Goal: Information Seeking & Learning: Find specific fact

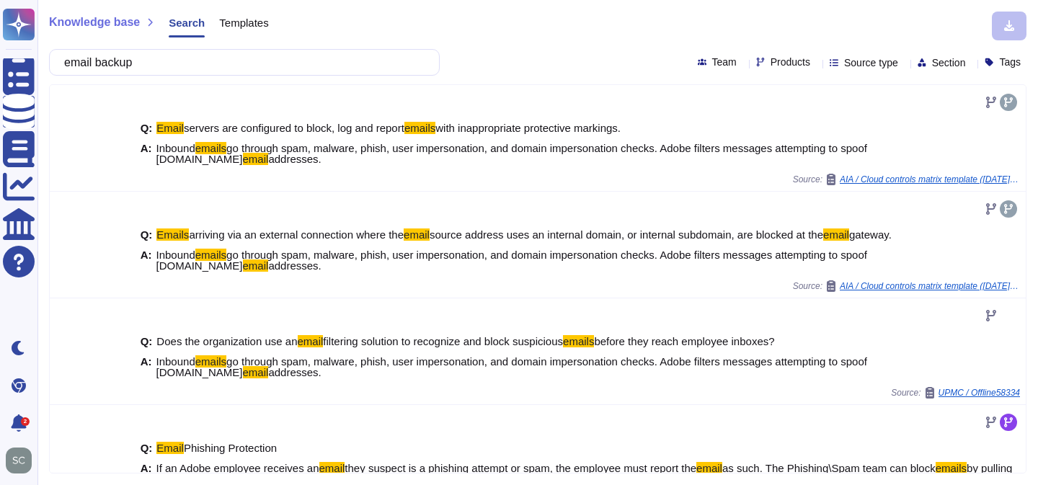
drag, startPoint x: 154, startPoint y: 65, endPoint x: 49, endPoint y: 56, distance: 105.6
click at [49, 56] on div "email backup" at bounding box center [244, 62] width 391 height 27
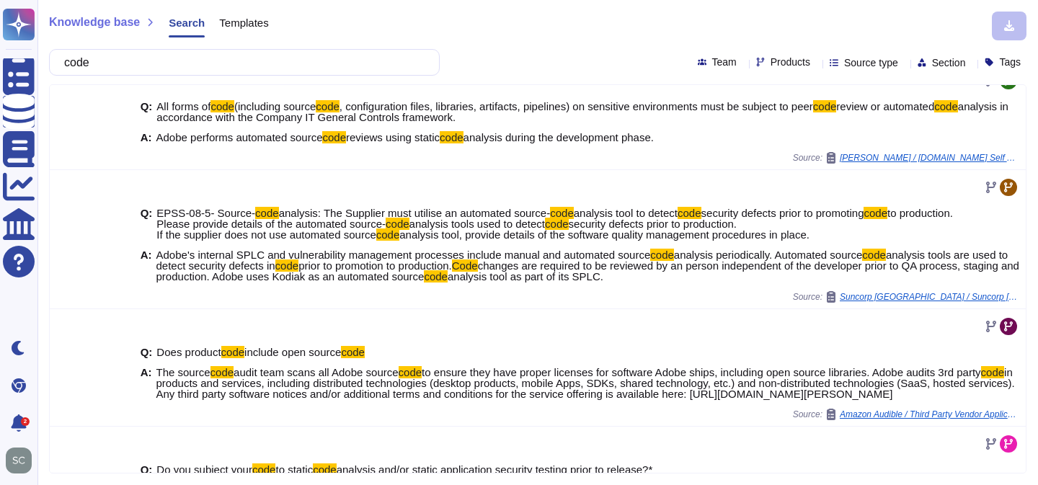
scroll to position [267, 0]
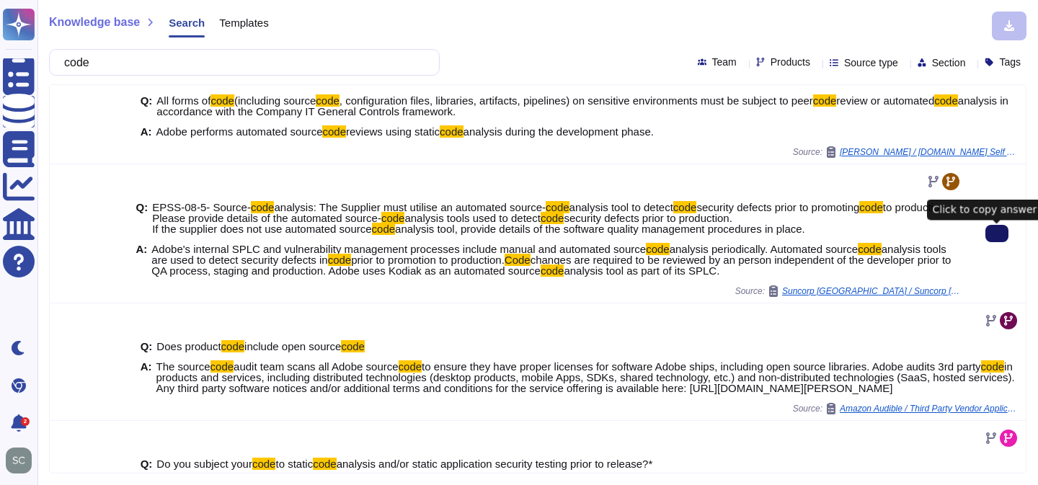
click at [997, 234] on icon at bounding box center [997, 234] width 0 height 0
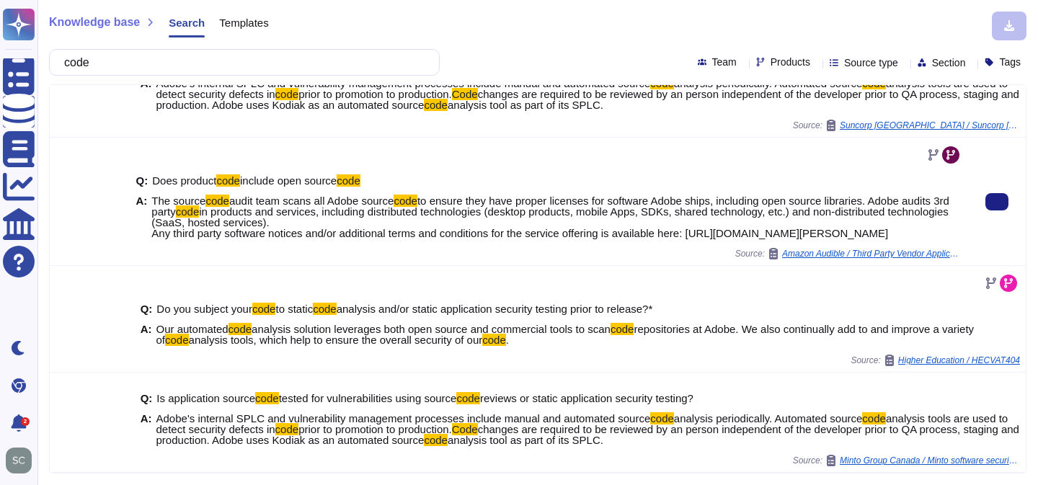
scroll to position [0, 0]
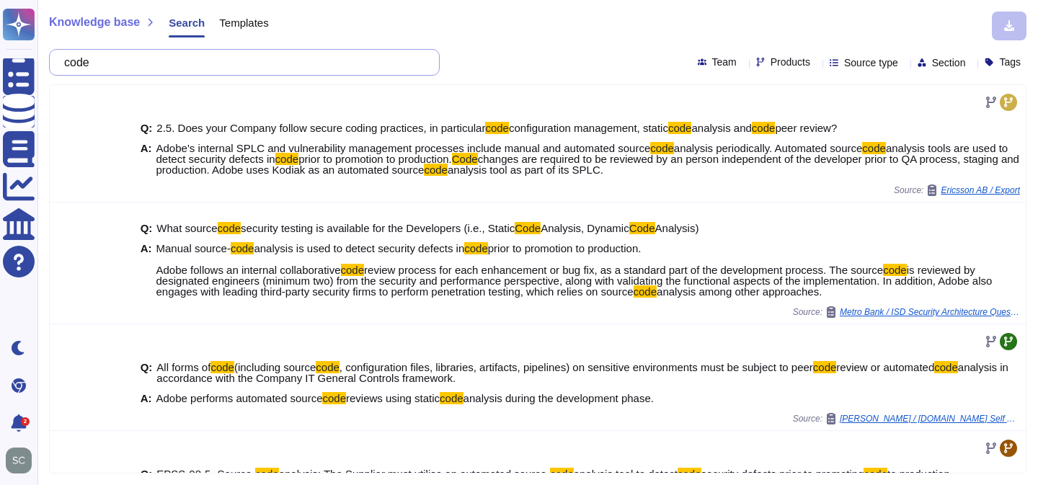
drag, startPoint x: 112, startPoint y: 66, endPoint x: 57, endPoint y: 66, distance: 55.5
click at [57, 66] on div "code" at bounding box center [244, 62] width 391 height 27
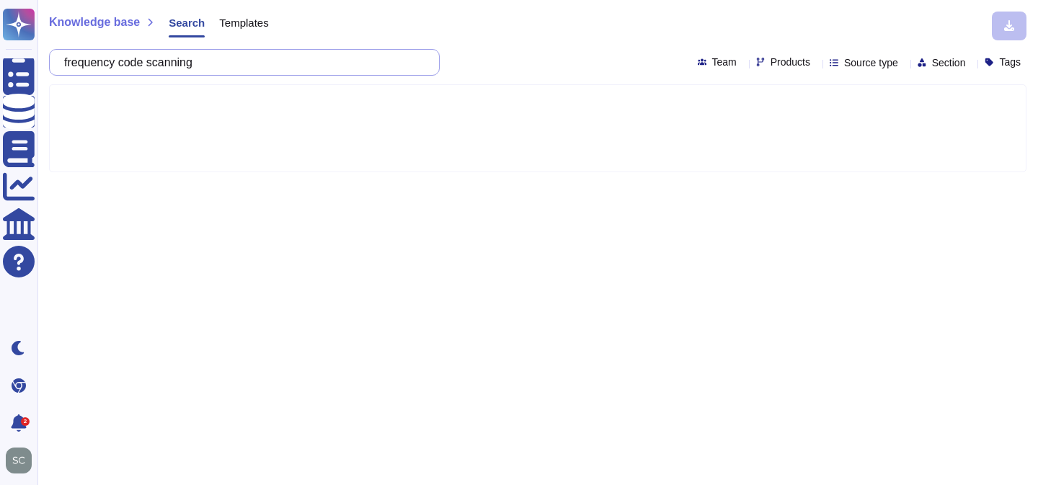
type input "frequency code scanning"
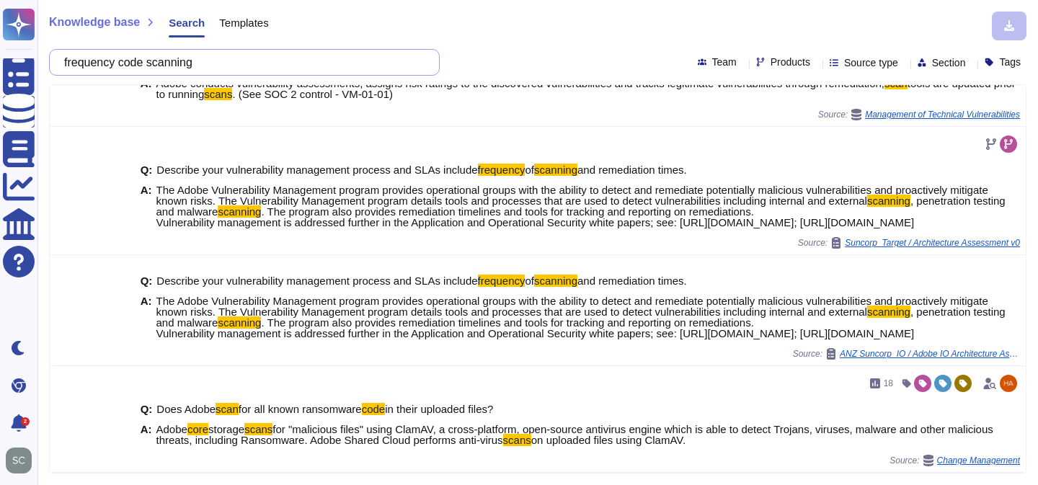
scroll to position [578, 0]
click at [771, 64] on div "Products" at bounding box center [786, 62] width 60 height 11
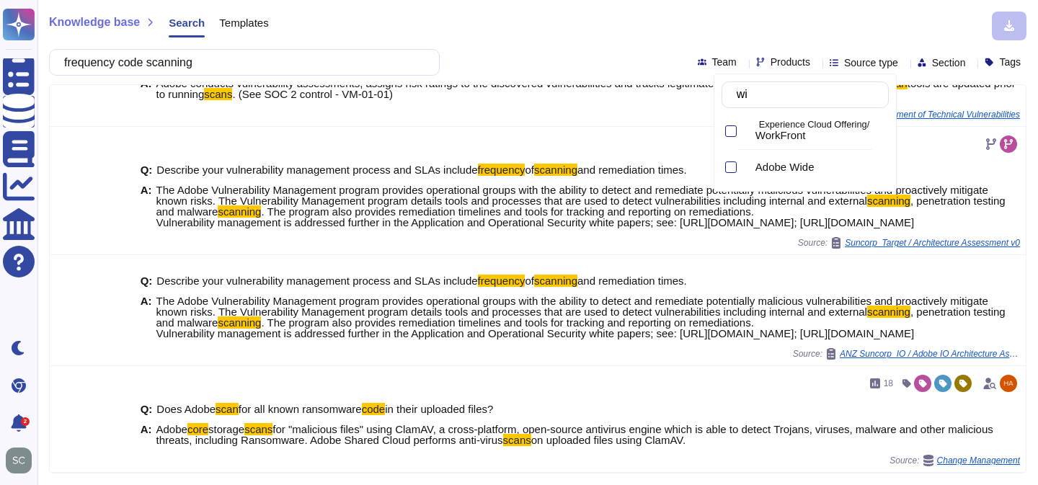
type input "wide"
click at [730, 128] on div at bounding box center [731, 131] width 12 height 12
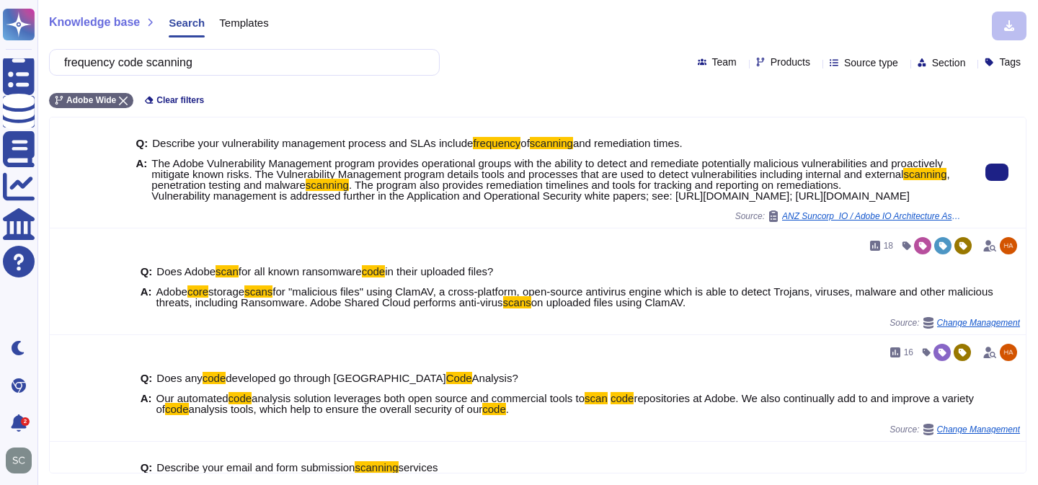
click at [94, 228] on div at bounding box center [90, 173] width 81 height 110
